Goal: Use online tool/utility: Utilize a website feature to perform a specific function

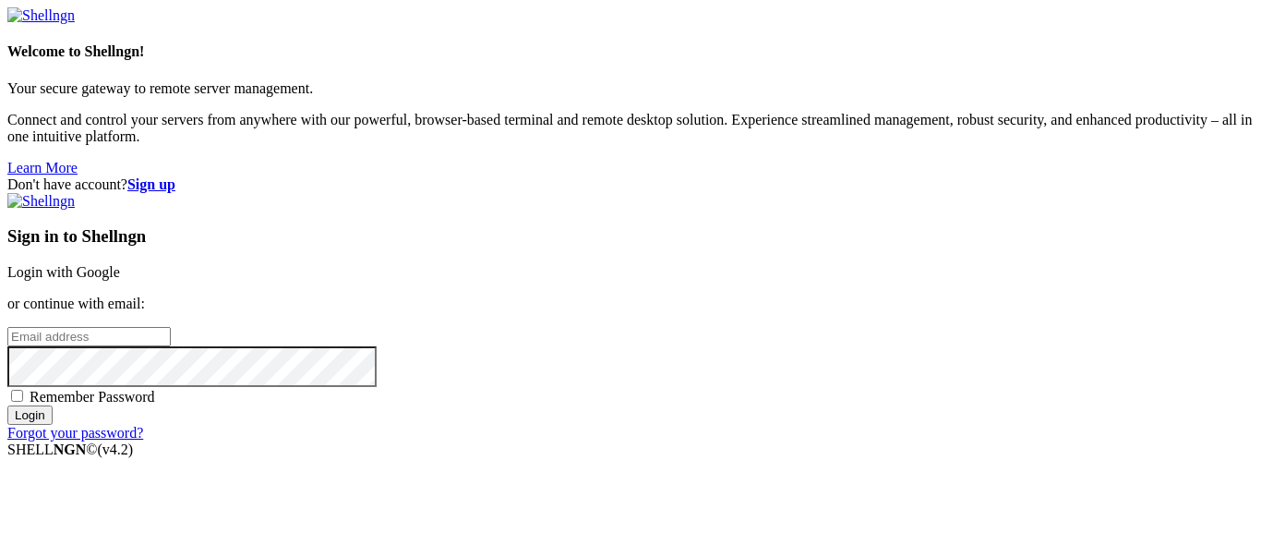
click at [676, 296] on p "or continue with email:" at bounding box center [630, 304] width 1247 height 17
click at [120, 264] on link "Login with Google" at bounding box center [63, 272] width 113 height 16
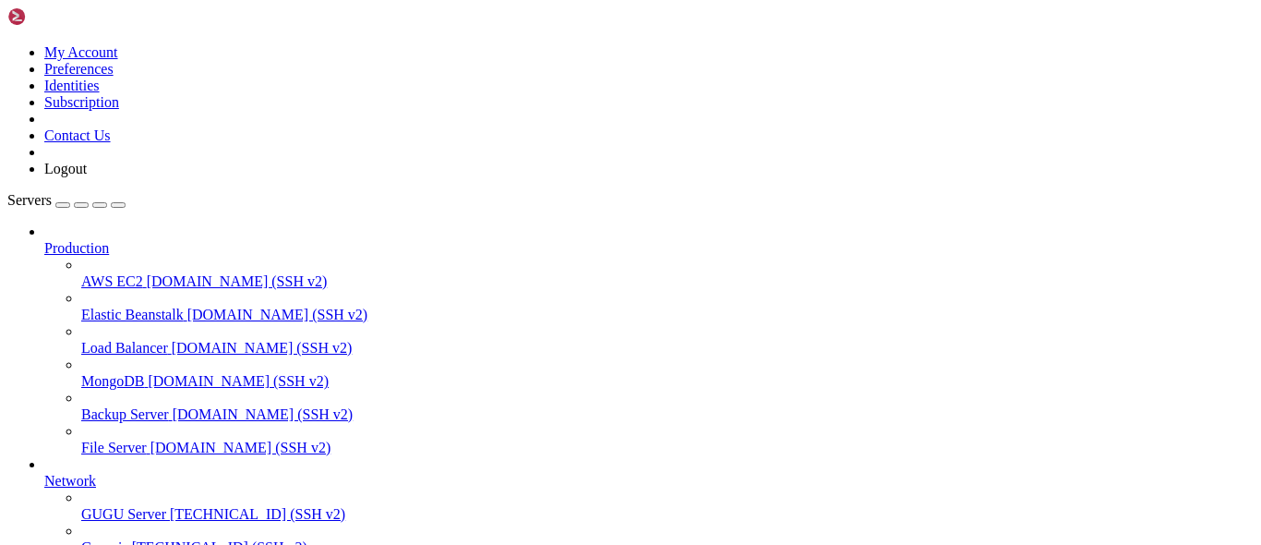
scroll to position [151, 0]
click at [132, 539] on span "[TECHNICAL_ID] (SSH v2)" at bounding box center [219, 547] width 175 height 16
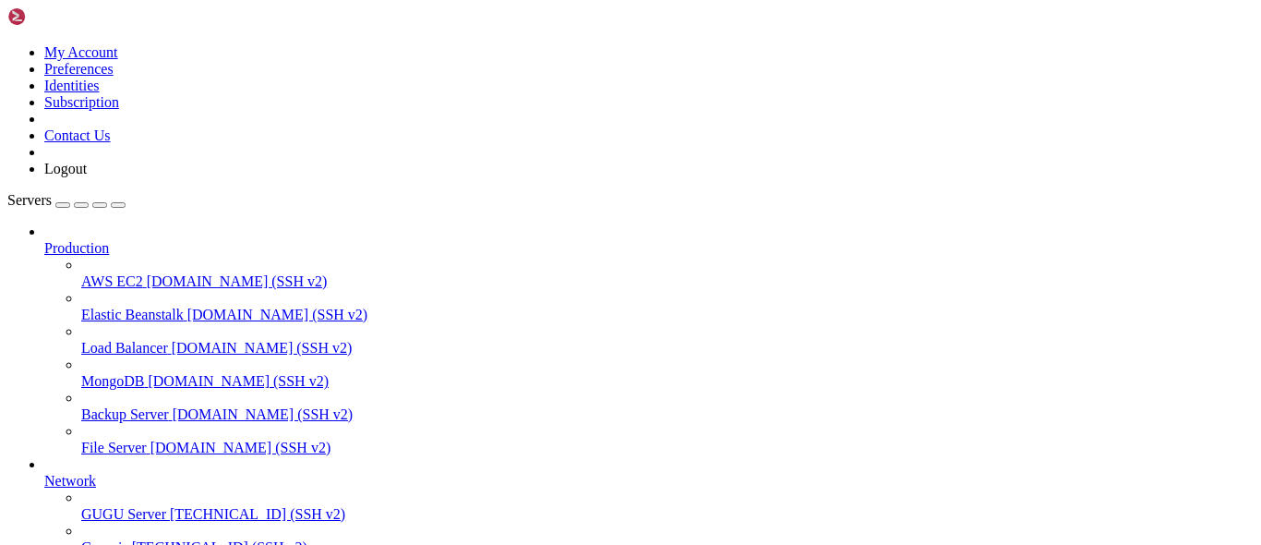
drag, startPoint x: 15, startPoint y: 1033, endPoint x: 41, endPoint y: 1188, distance: 156.4
copy div "server { root /var/www/html; server_name [DOMAIN_NAME]; location / { proxy_pass…"
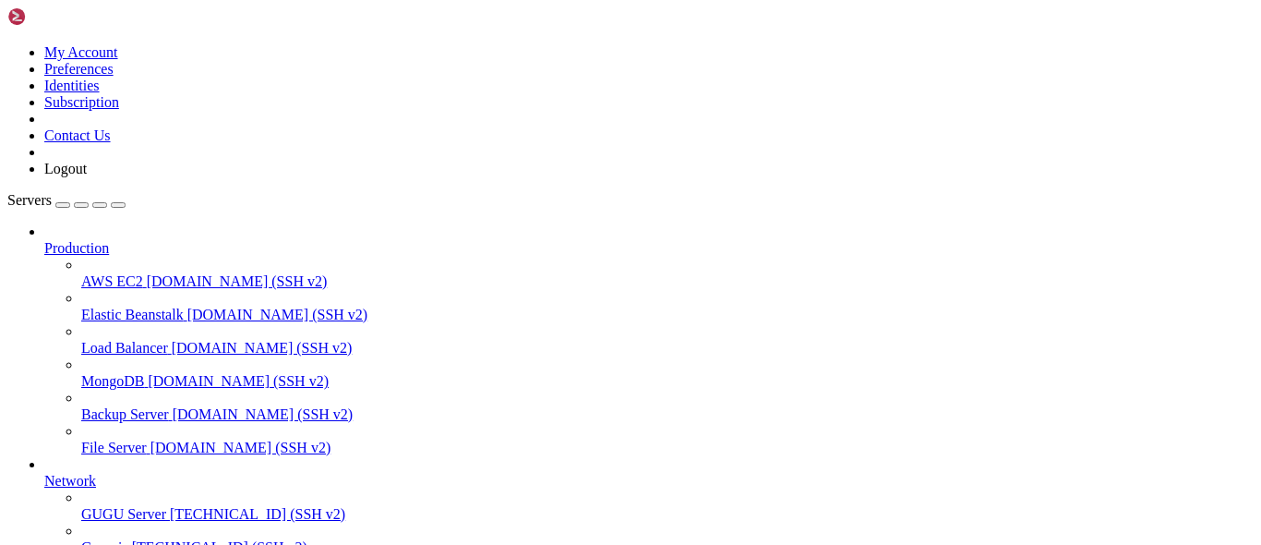
drag, startPoint x: 71, startPoint y: 1327, endPoint x: 822, endPoint y: 1330, distance: 750.8
copy x-row "sudo ln -s /etc/nginx/sites-available/[DOMAIN_NAME] /etc/nginx/sites-enabled/"
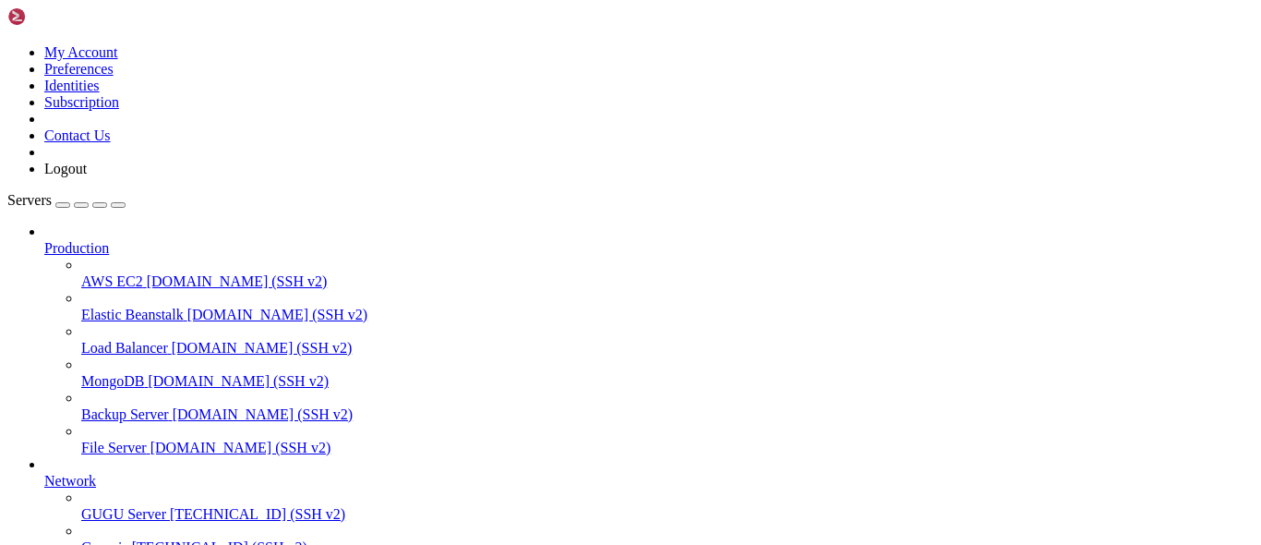
scroll to position [11653, 0]
